Goal: Information Seeking & Learning: Find contact information

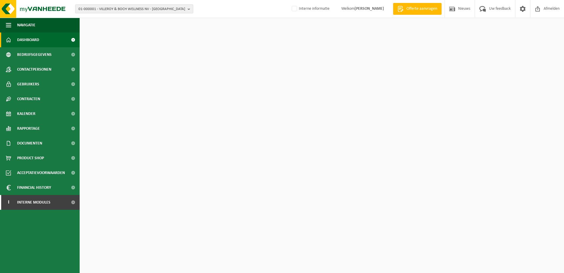
click at [141, 11] on span "01-000001 - VILLEROY & BOCH WELLNESS NV - [GEOGRAPHIC_DATA]" at bounding box center [132, 9] width 107 height 9
click at [122, 20] on input "10-915970" at bounding box center [134, 18] width 115 height 7
type input "1"
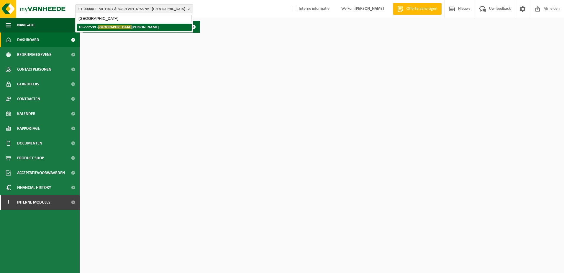
type input "[GEOGRAPHIC_DATA]"
click at [127, 27] on strong "10-772539 - [GEOGRAPHIC_DATA] [PERSON_NAME][GEOGRAPHIC_DATA]" at bounding box center [119, 27] width 80 height 4
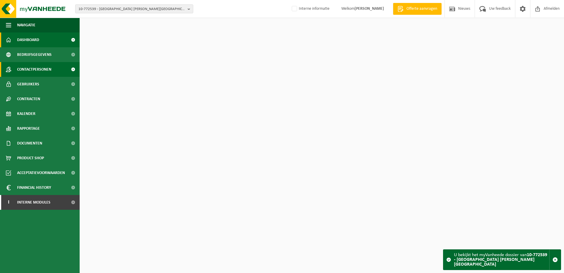
click at [45, 72] on span "Contactpersonen" at bounding box center [34, 69] width 34 height 15
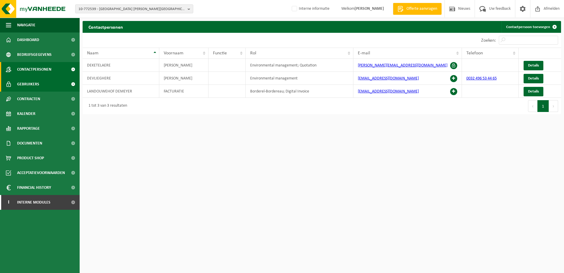
click at [48, 81] on link "Gebruikers" at bounding box center [40, 84] width 80 height 15
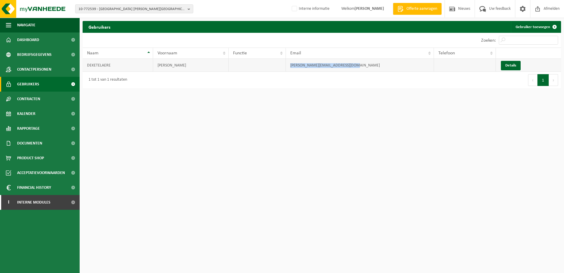
drag, startPoint x: 364, startPoint y: 65, endPoint x: 290, endPoint y: 65, distance: 73.8
click at [290, 65] on td "marie-jeanne.deketelaere@axxi.be" at bounding box center [360, 65] width 148 height 13
copy td "marie-jeanne.deketelaere@axxi.be"
